Goal: Communication & Community: Answer question/provide support

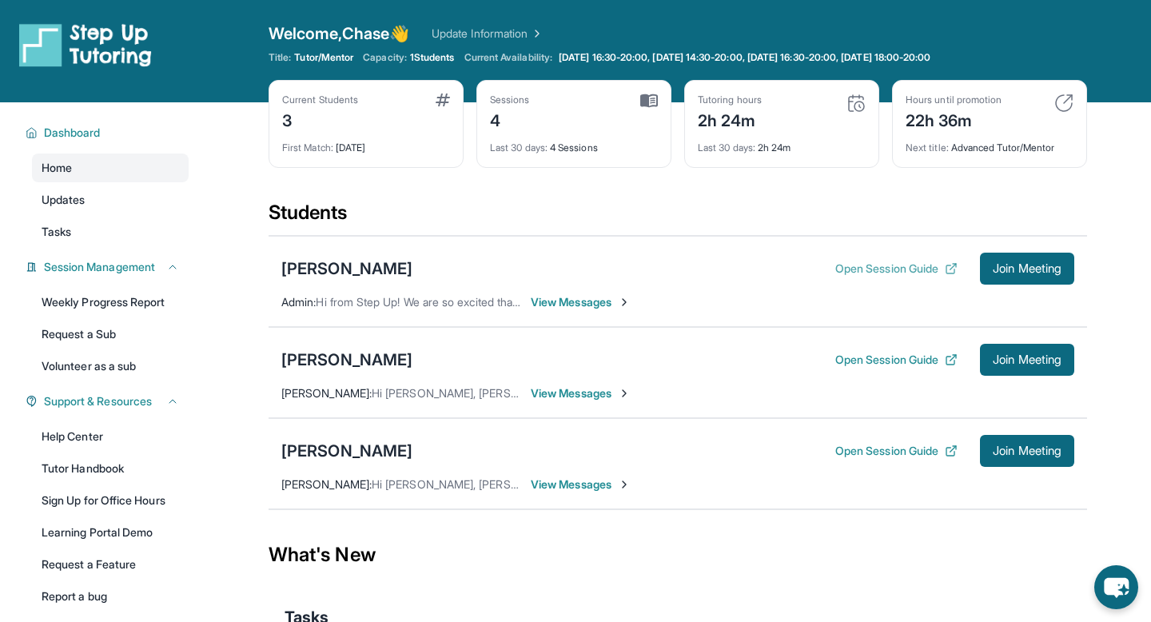
click at [899, 264] on button "Open Session Guide" at bounding box center [896, 269] width 122 height 16
click at [1008, 264] on span "Join Meeting" at bounding box center [1027, 269] width 69 height 10
click at [377, 266] on div "[PERSON_NAME]" at bounding box center [346, 268] width 131 height 22
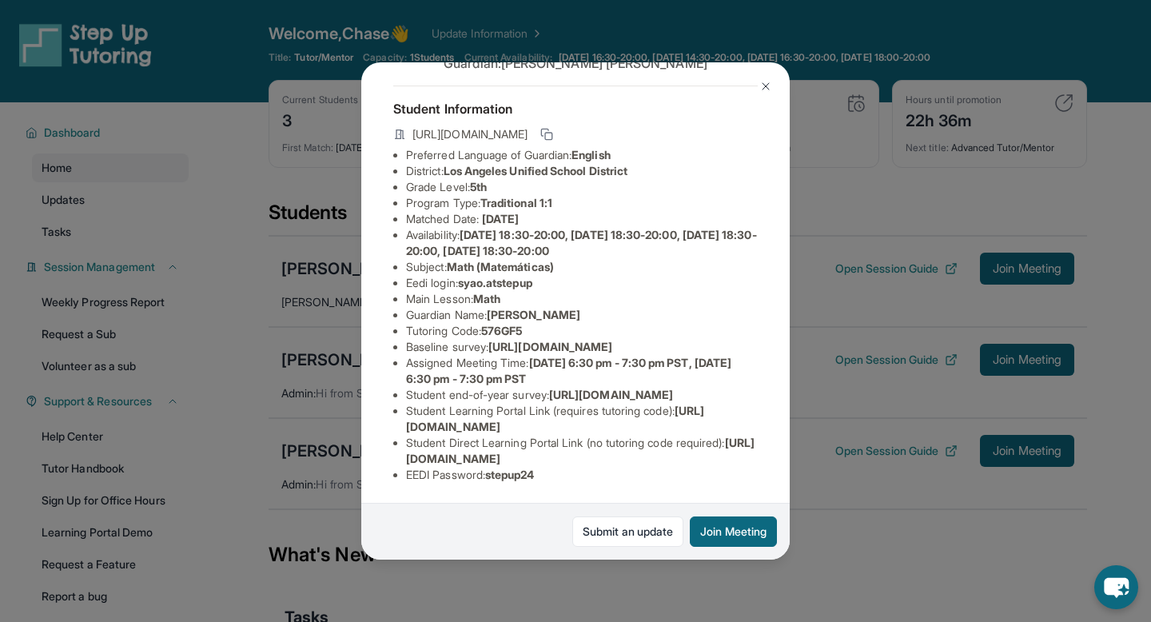
scroll to position [175, 0]
click at [483, 432] on span "[URL][DOMAIN_NAME]" at bounding box center [555, 419] width 298 height 30
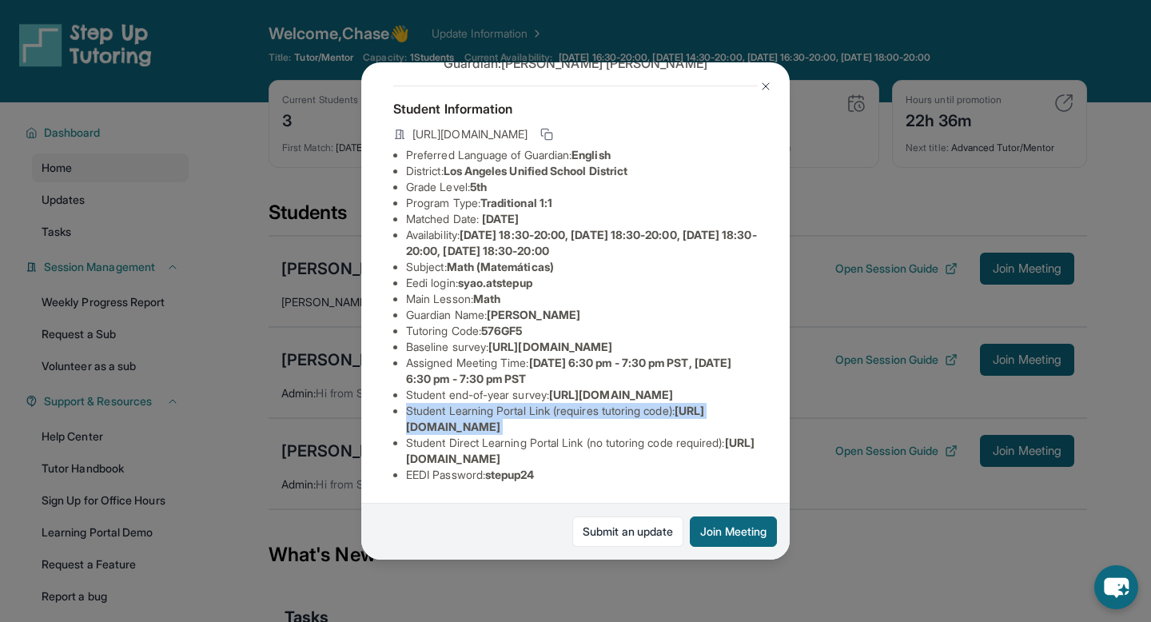
click at [483, 432] on span "[URL][DOMAIN_NAME]" at bounding box center [555, 419] width 298 height 30
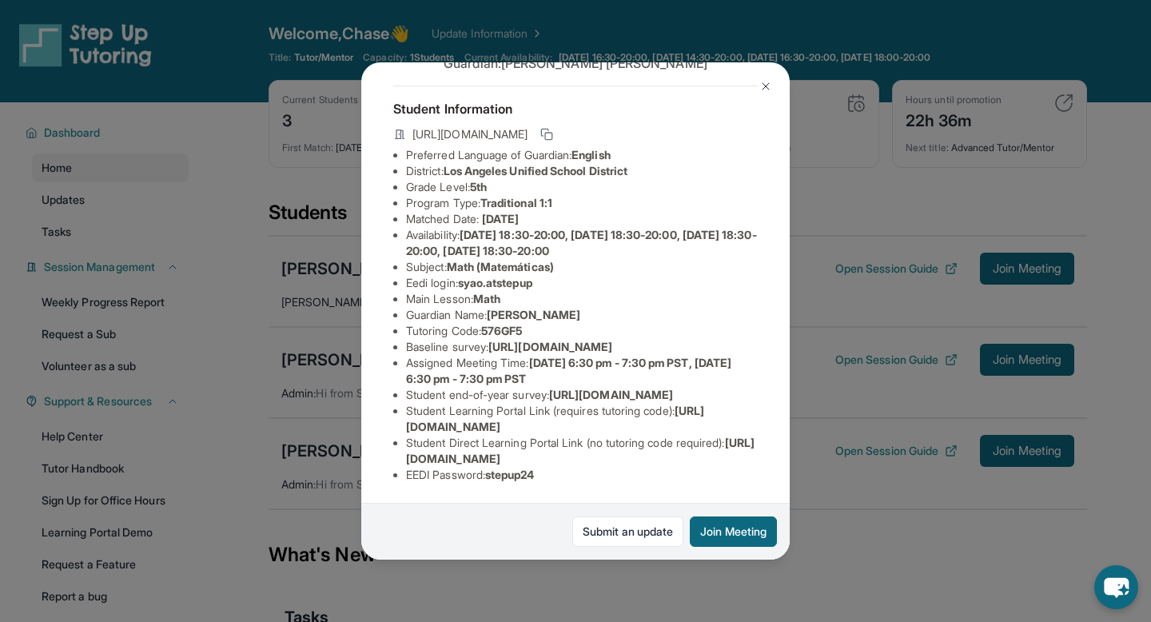
click at [416, 426] on span "[URL][DOMAIN_NAME]" at bounding box center [555, 419] width 298 height 30
drag, startPoint x: 416, startPoint y: 426, endPoint x: 747, endPoint y: 428, distance: 331.0
click at [747, 428] on li "Student Learning Portal Link (requires tutoring code) : [URL][DOMAIN_NAME]" at bounding box center [582, 419] width 352 height 32
copy span "[URL][DOMAIN_NAME]"
click at [520, 477] on span "stepup24" at bounding box center [510, 475] width 50 height 14
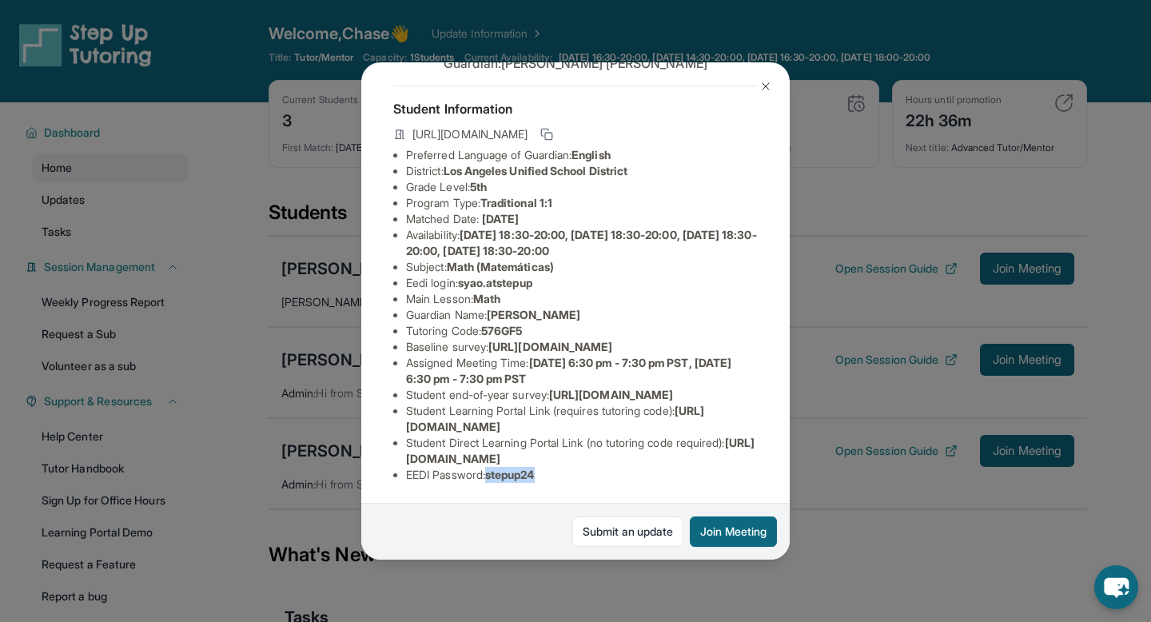
click at [520, 477] on span "stepup24" at bounding box center [510, 475] width 50 height 14
copy span "stepup24"
click at [473, 260] on span "Math (Matemáticas)" at bounding box center [500, 267] width 107 height 14
drag, startPoint x: 473, startPoint y: 224, endPoint x: 532, endPoint y: 225, distance: 59.2
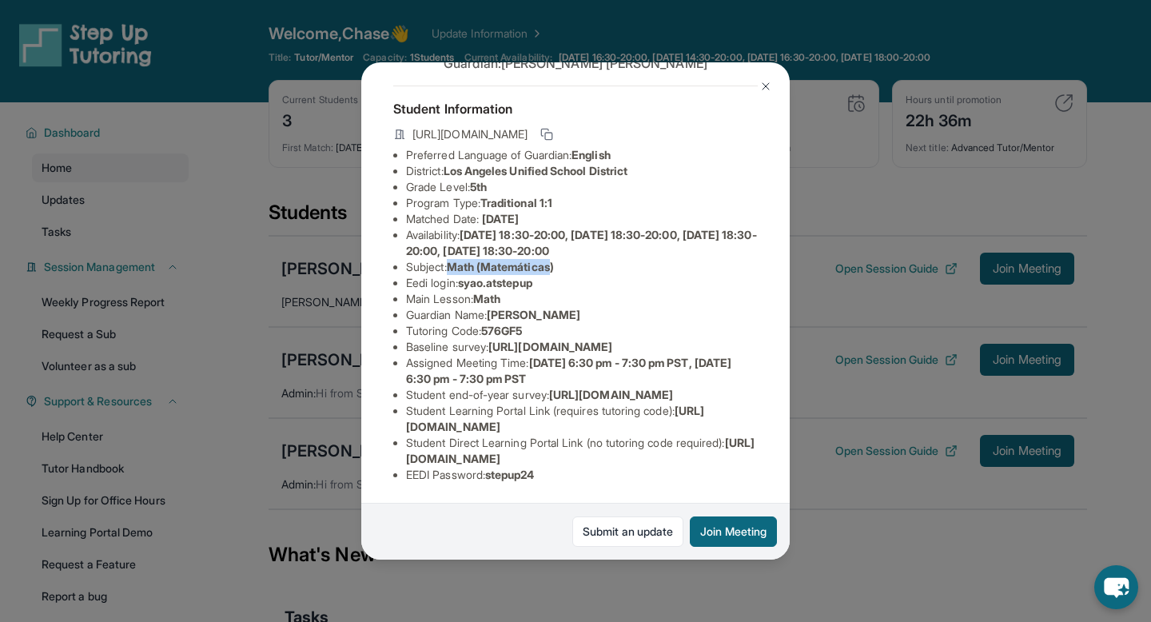
click at [537, 260] on span "Math (Matemáticas)" at bounding box center [500, 267] width 107 height 14
click at [474, 276] on span "syao.atstepup" at bounding box center [495, 283] width 74 height 14
drag, startPoint x: 474, startPoint y: 239, endPoint x: 522, endPoint y: 238, distance: 48.0
click at [522, 276] on span "syao.atstepup" at bounding box center [495, 283] width 74 height 14
click at [596, 291] on li "Main Lesson : Math" at bounding box center [582, 299] width 352 height 16
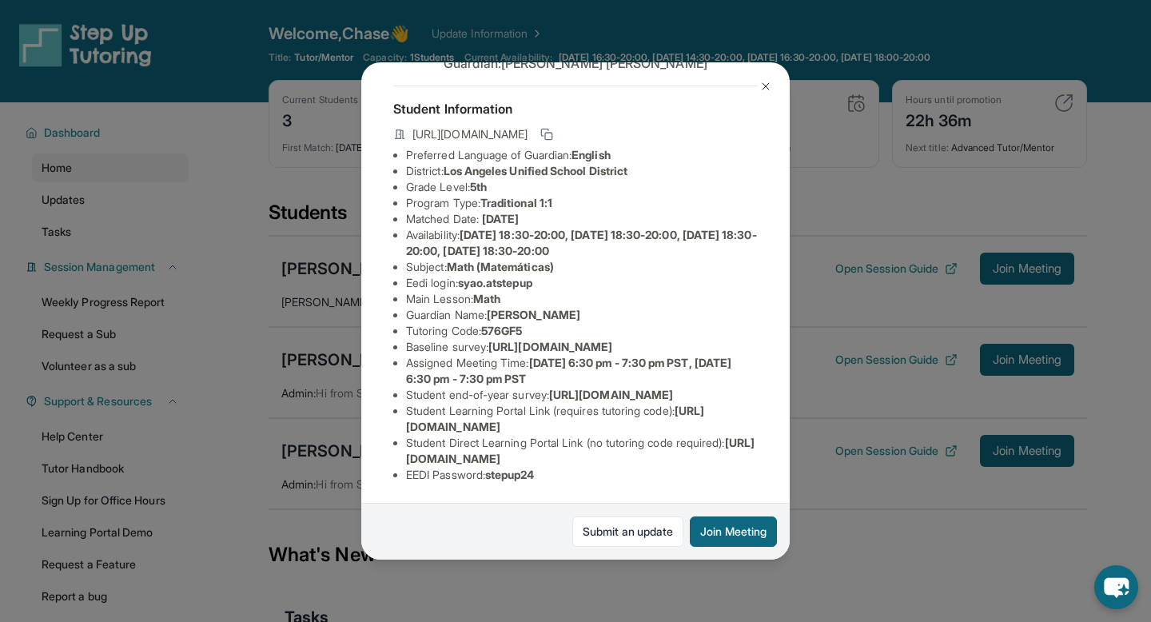
click at [480, 276] on span "syao.atstepup" at bounding box center [495, 283] width 74 height 14
drag, startPoint x: 480, startPoint y: 240, endPoint x: 623, endPoint y: 254, distance: 143.8
click at [623, 254] on ul "Preferred Language of Guardian: English District: [GEOGRAPHIC_DATA] Unified Sch…" at bounding box center [575, 315] width 365 height 336
click at [519, 276] on span "syao.atstepup" at bounding box center [495, 283] width 74 height 14
drag, startPoint x: 519, startPoint y: 238, endPoint x: 481, endPoint y: 238, distance: 37.6
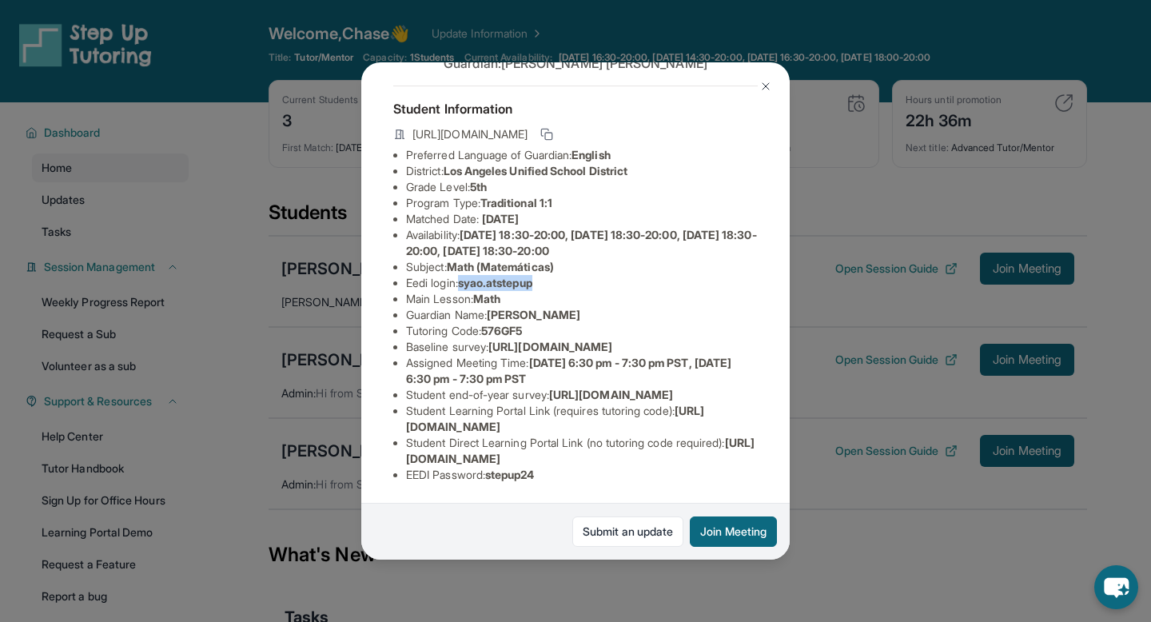
click at [481, 276] on span "syao.atstepup" at bounding box center [495, 283] width 74 height 14
click at [518, 476] on span "stepup24" at bounding box center [510, 475] width 50 height 14
copy span "stepup24"
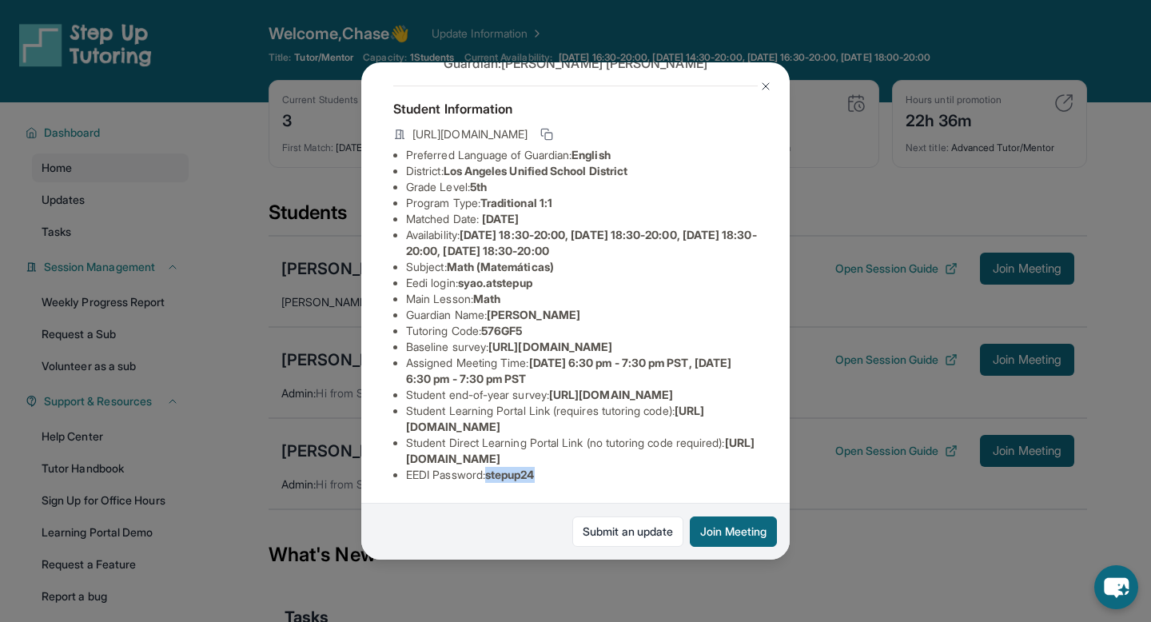
copy span "stepup24"
